Goal: Learn about a topic

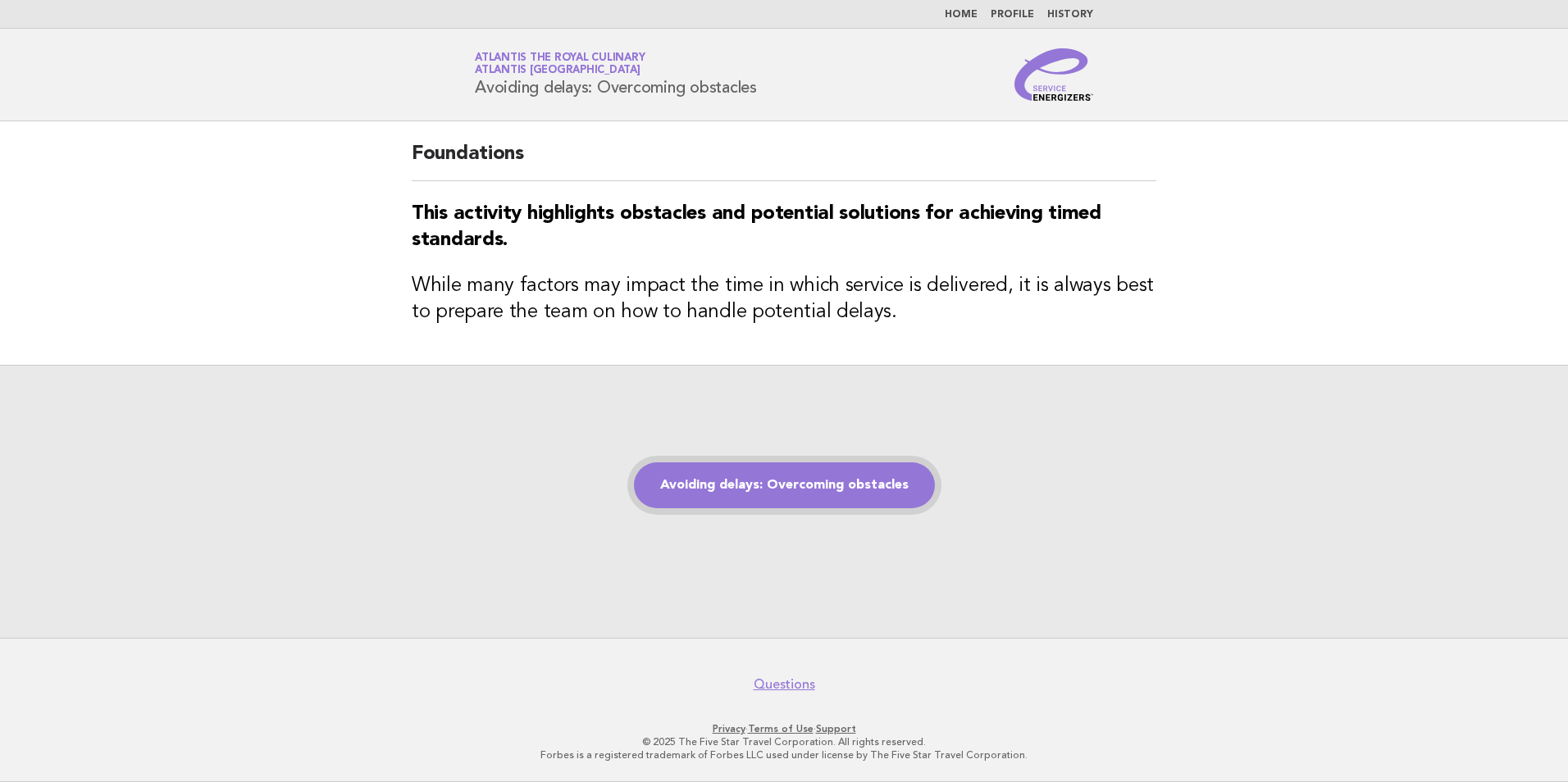
click at [693, 486] on link "Avoiding delays: Overcoming obstacles" at bounding box center [784, 485] width 301 height 46
click at [805, 498] on link "Avoiding delays: Overcoming obstacles" at bounding box center [784, 485] width 301 height 46
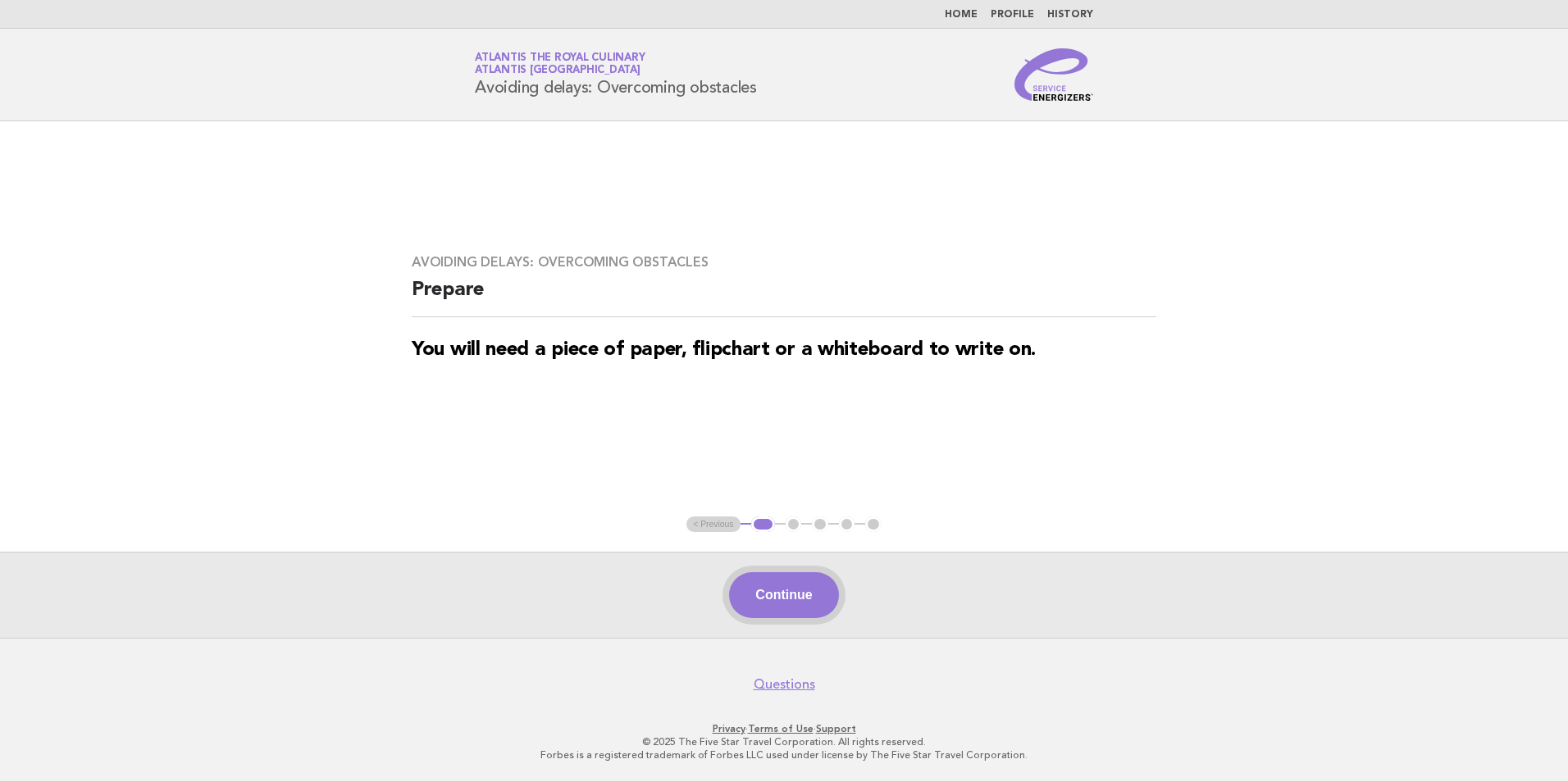
click at [766, 592] on button "Continue" at bounding box center [783, 594] width 109 height 46
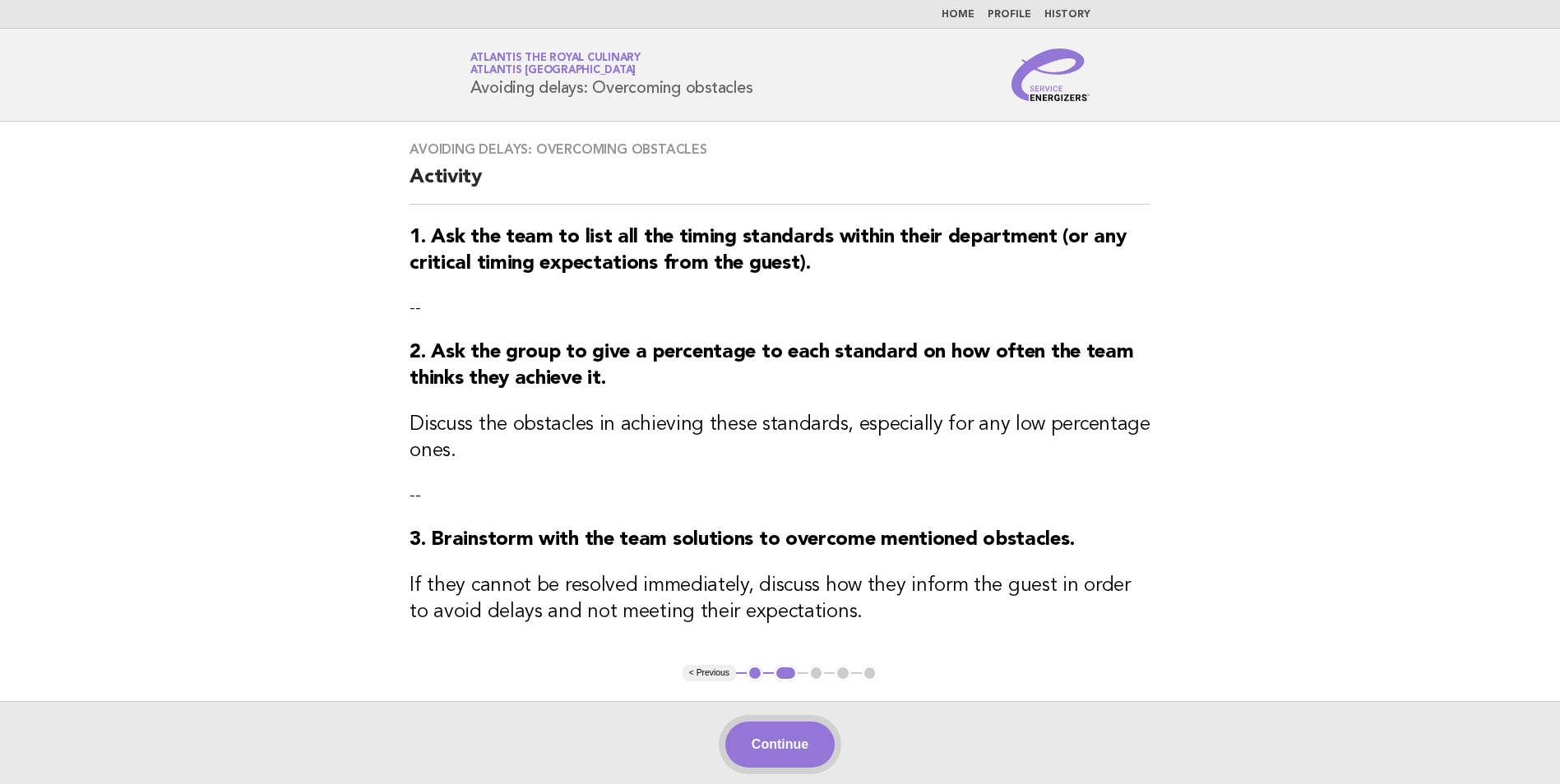
click at [738, 743] on button "Continue" at bounding box center [780, 745] width 109 height 46
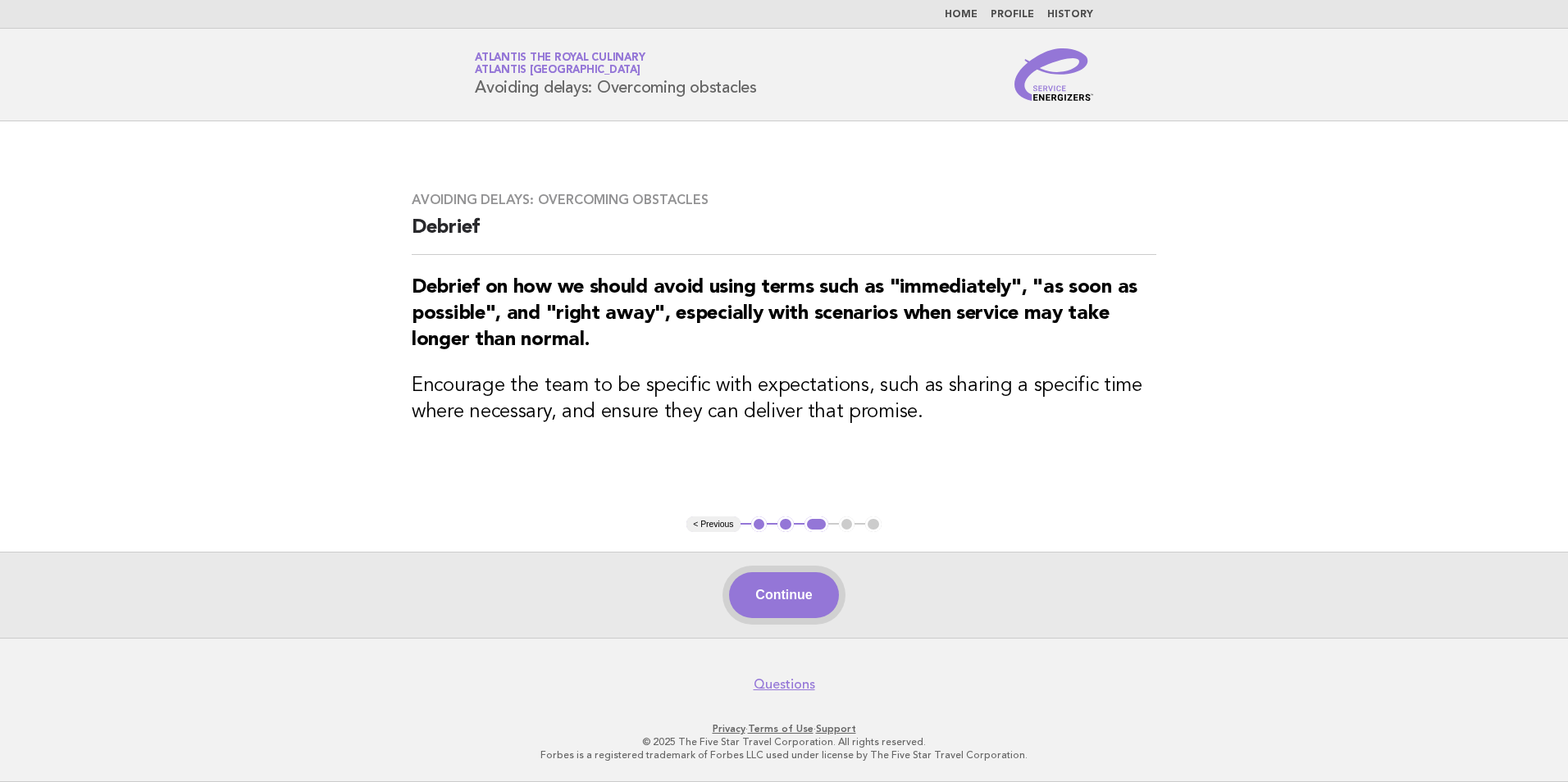
click at [780, 593] on button "Continue" at bounding box center [783, 594] width 109 height 46
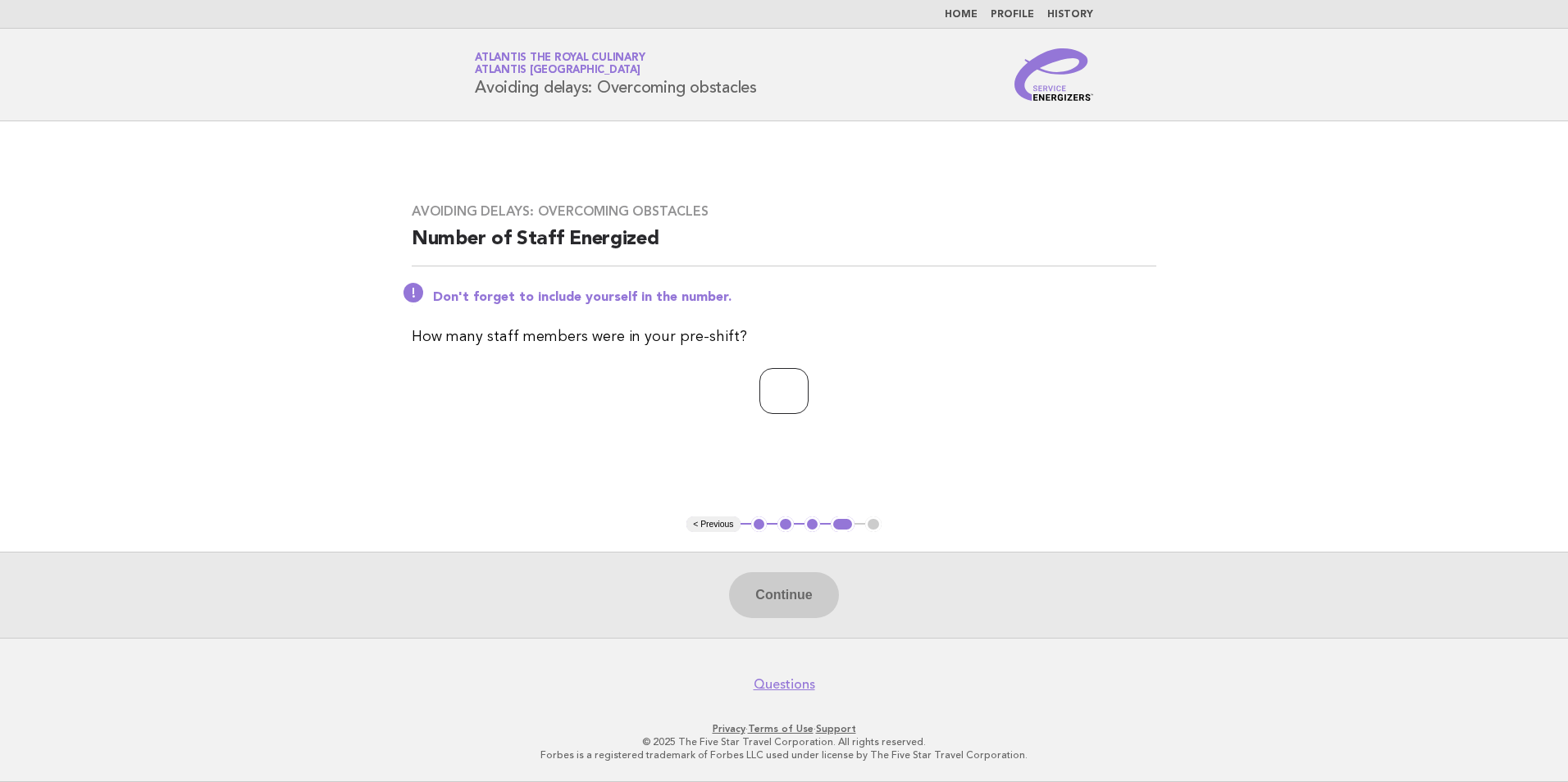
click at [761, 402] on input "number" at bounding box center [784, 391] width 49 height 46
type input "**"
click at [737, 576] on button "Continue" at bounding box center [783, 594] width 109 height 46
